Goal: Information Seeking & Learning: Learn about a topic

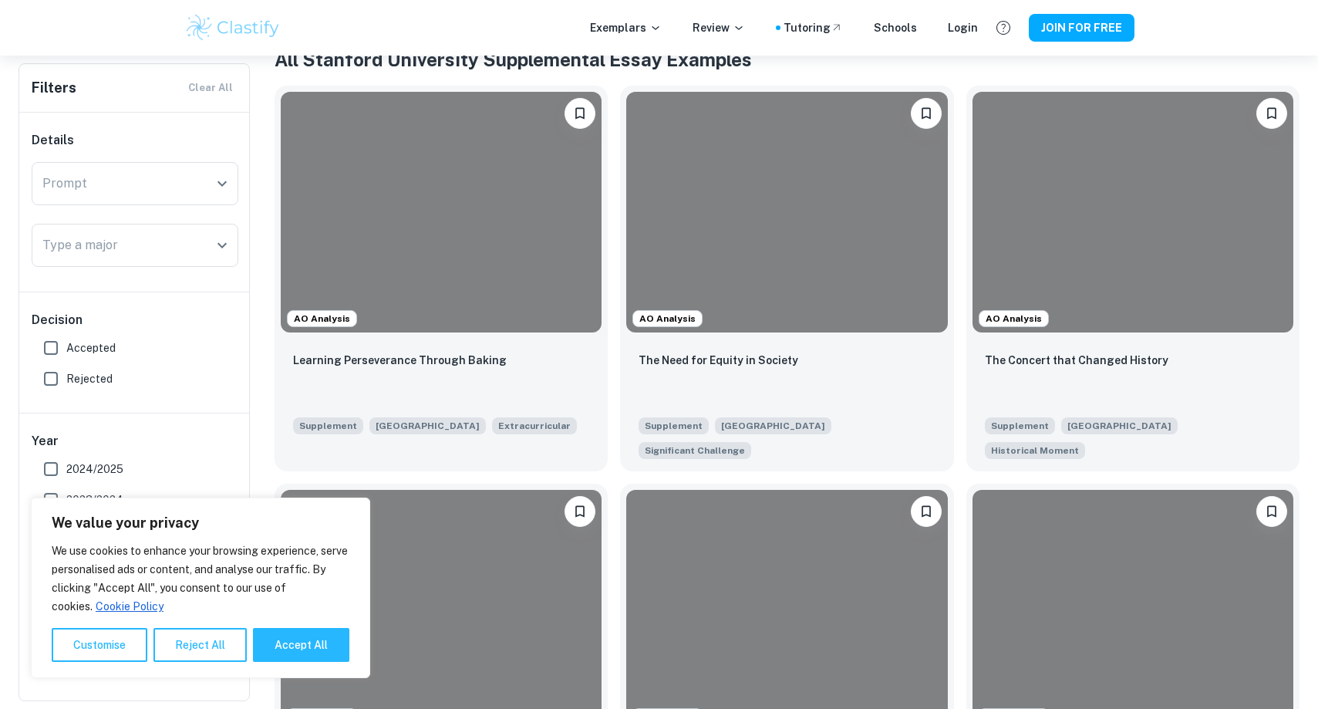
scroll to position [335, 0]
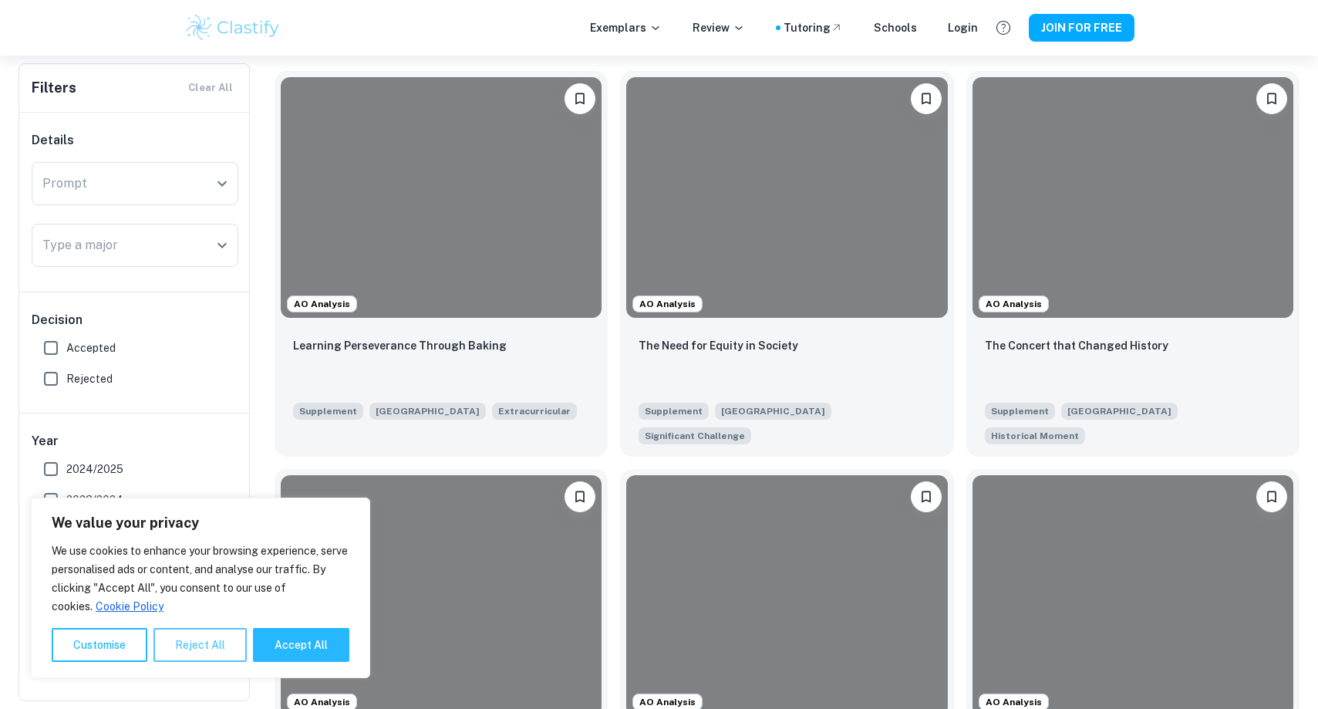
click at [182, 643] on button "Reject All" at bounding box center [199, 645] width 93 height 34
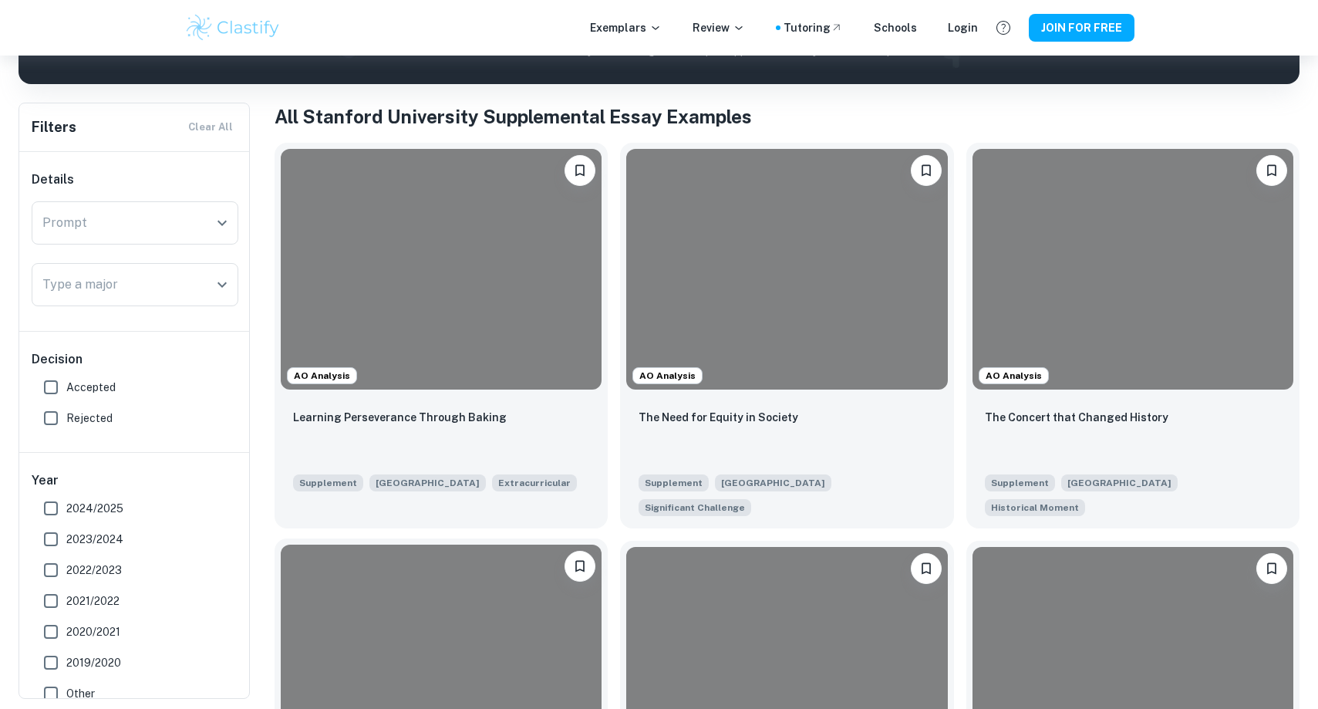
scroll to position [259, 0]
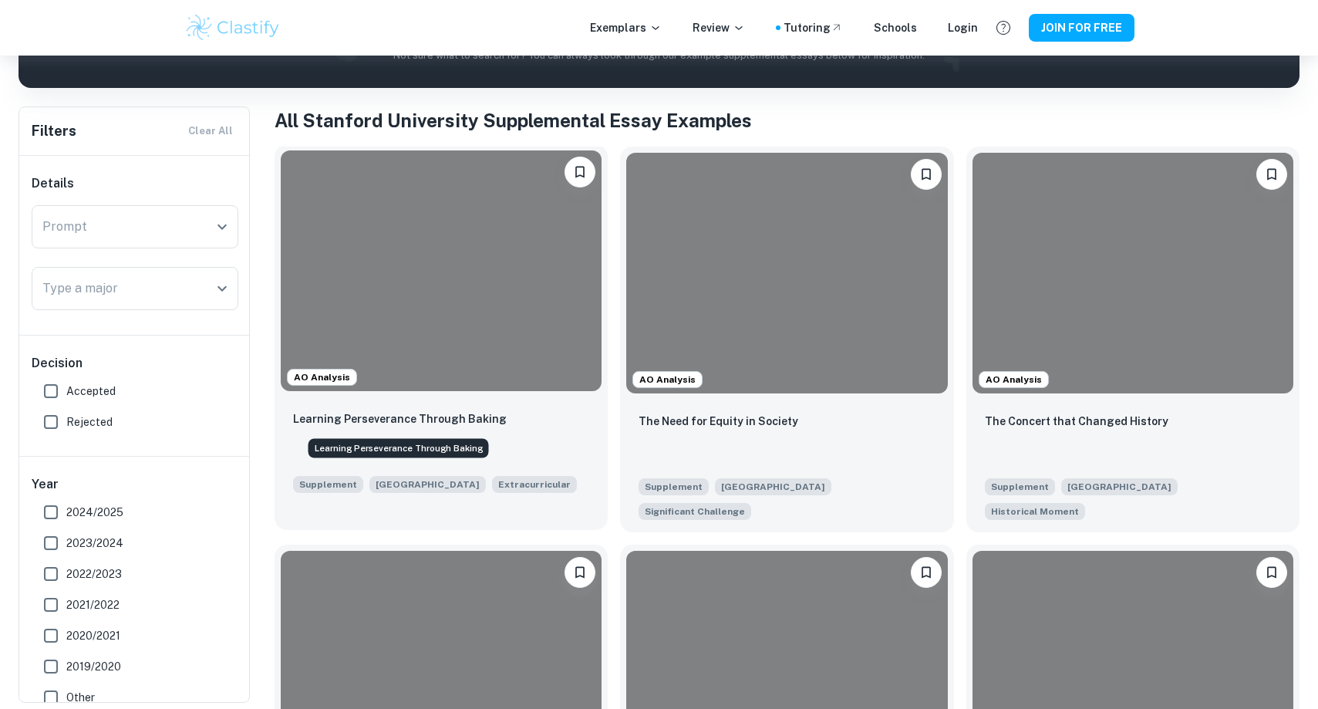
click at [470, 411] on p "Learning Perseverance Through Baking" at bounding box center [400, 418] width 214 height 17
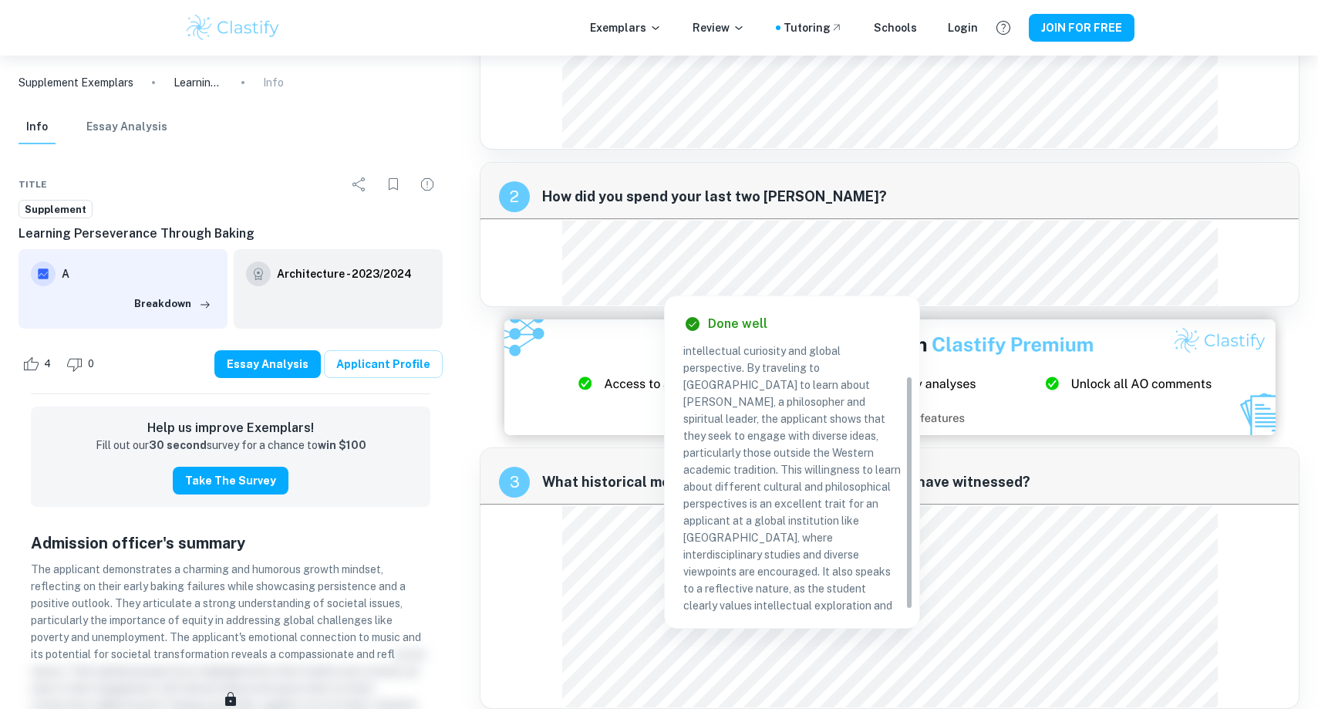
scroll to position [41, 0]
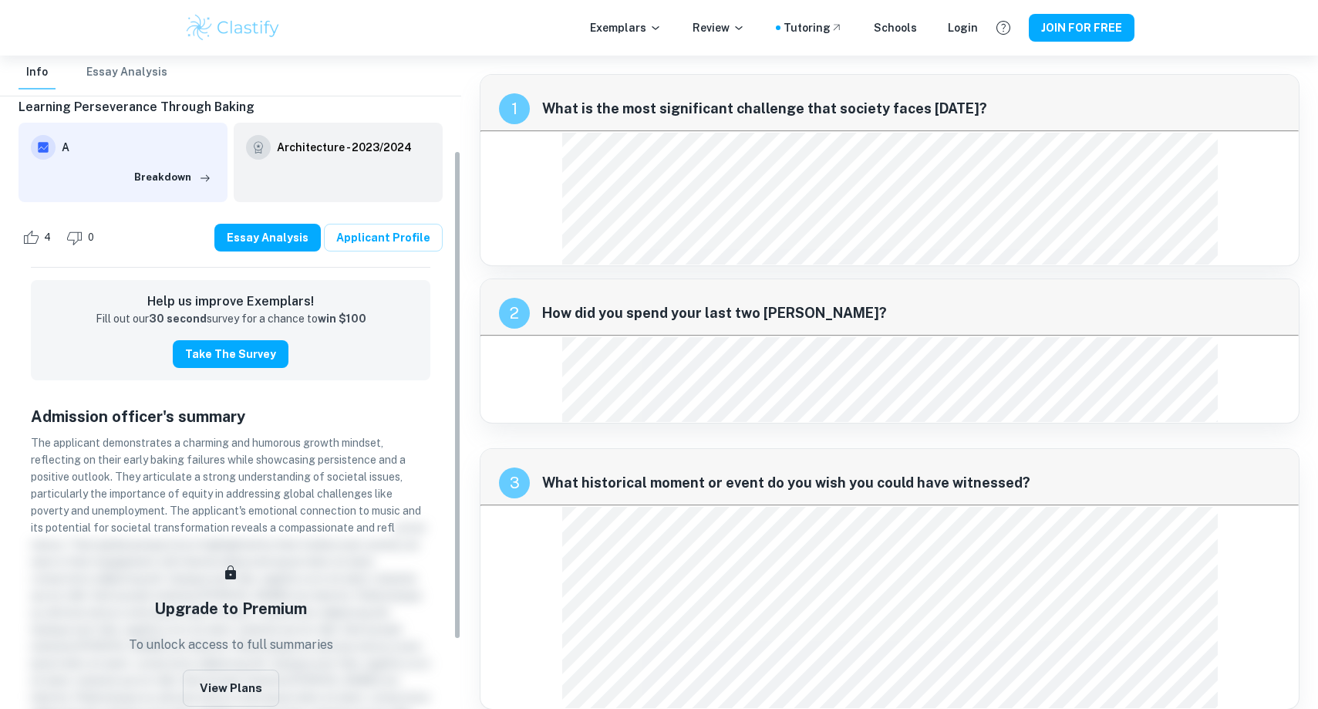
scroll to position [130, 0]
